Goal: Information Seeking & Learning: Learn about a topic

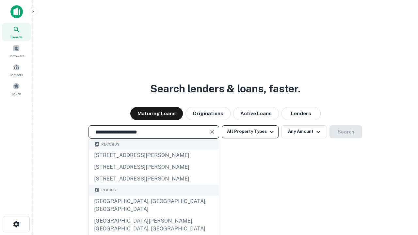
click at [154, 215] on div "Santa Monica, CA, USA" at bounding box center [154, 206] width 130 height 20
click at [250, 132] on button "All Property Types" at bounding box center [250, 131] width 57 height 13
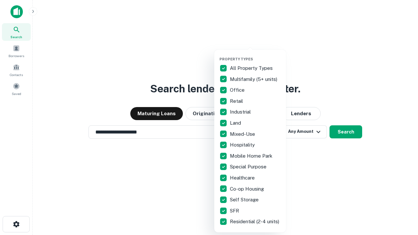
type input "**********"
click at [256, 55] on button "button" at bounding box center [256, 55] width 72 height 0
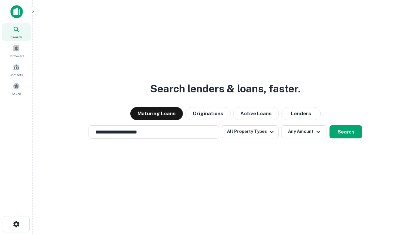
scroll to position [10, 0]
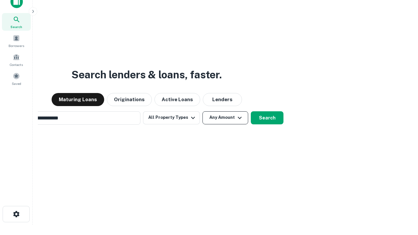
click at [203, 111] on button "Any Amount" at bounding box center [226, 117] width 46 height 13
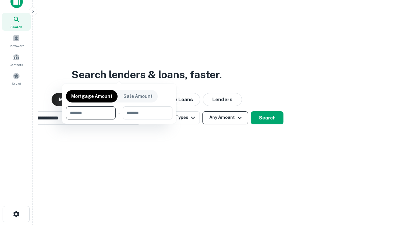
scroll to position [10, 0]
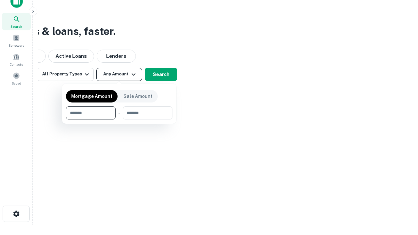
type input "*******"
click at [119, 120] on button "button" at bounding box center [119, 120] width 107 height 0
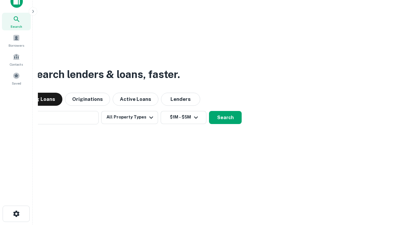
scroll to position [10, 0]
click at [209, 111] on button "Search" at bounding box center [225, 117] width 33 height 13
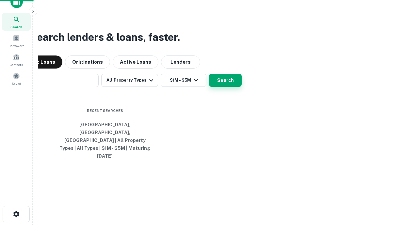
scroll to position [10, 0]
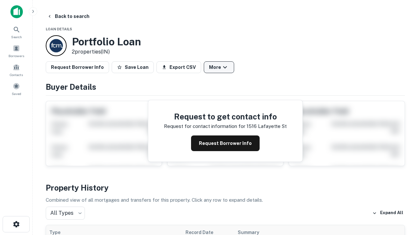
click at [219, 67] on button "More" at bounding box center [219, 67] width 30 height 12
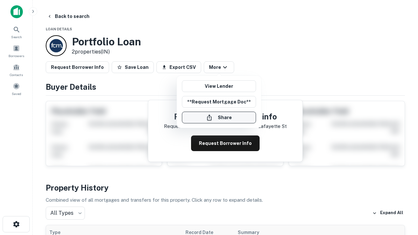
click at [219, 118] on button "Share" at bounding box center [219, 118] width 74 height 12
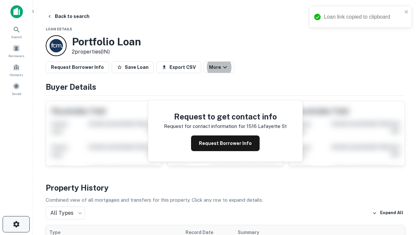
click at [16, 224] on icon "button" at bounding box center [16, 225] width 8 height 8
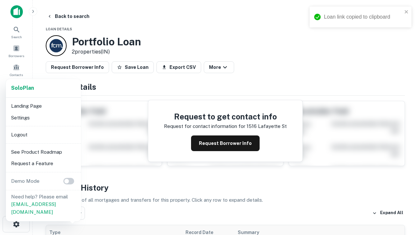
click at [43, 135] on li "Logout" at bounding box center [43, 135] width 70 height 12
